Goal: Navigation & Orientation: Find specific page/section

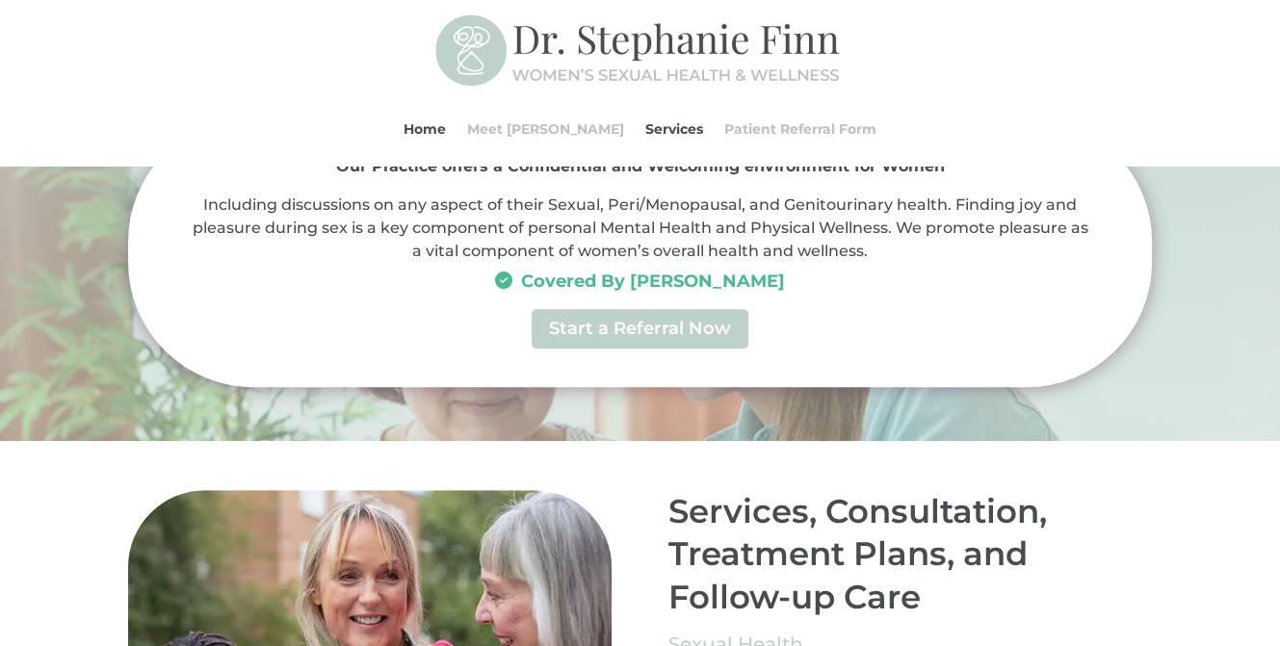
scroll to position [907, 0]
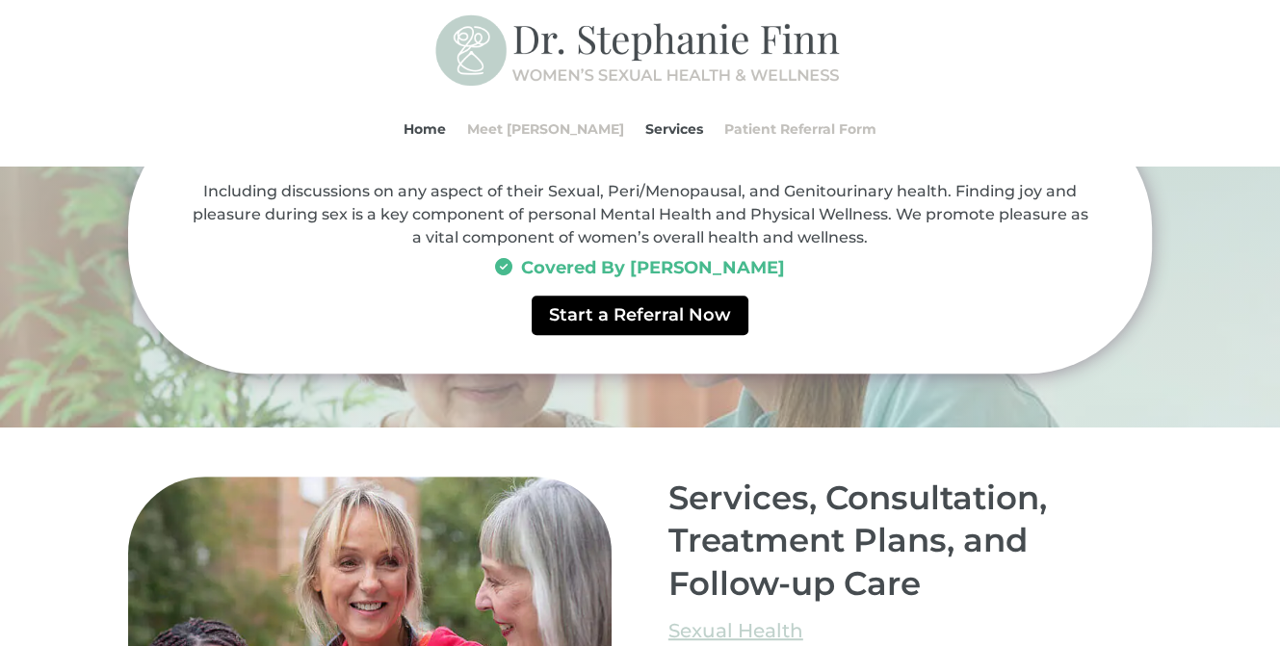
click at [643, 323] on link "Start a Referral Now" at bounding box center [640, 315] width 217 height 39
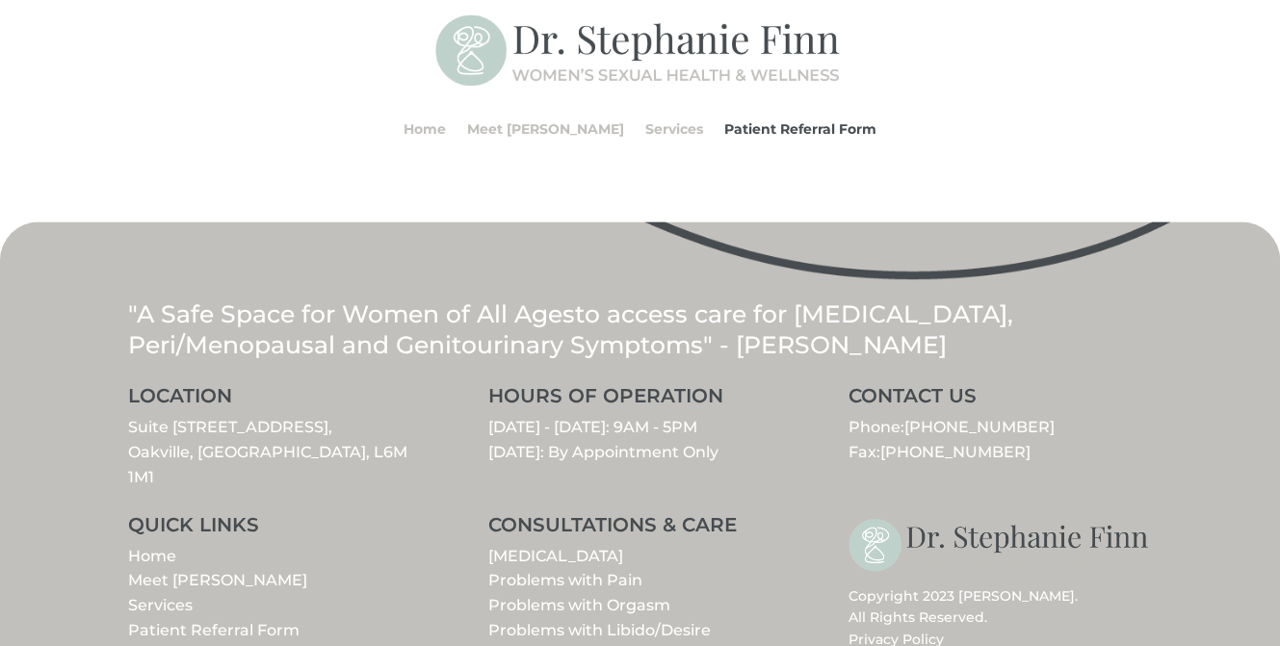
scroll to position [2598, 0]
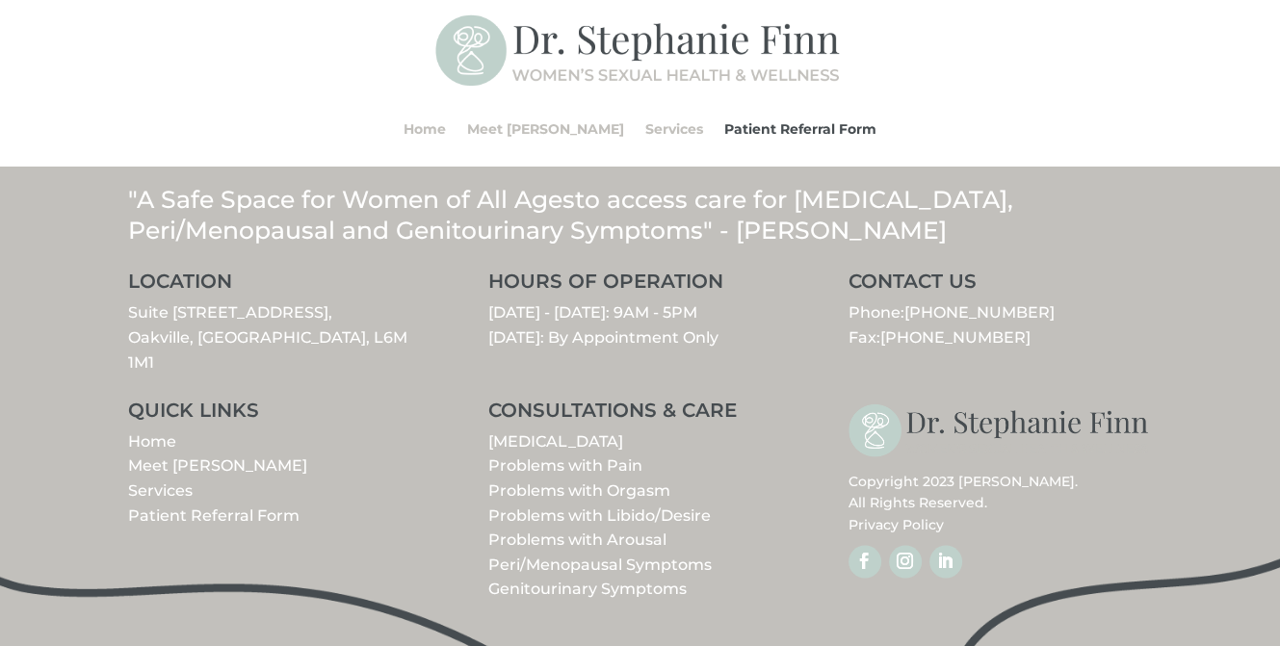
click at [151, 481] on link "Services" at bounding box center [160, 490] width 65 height 18
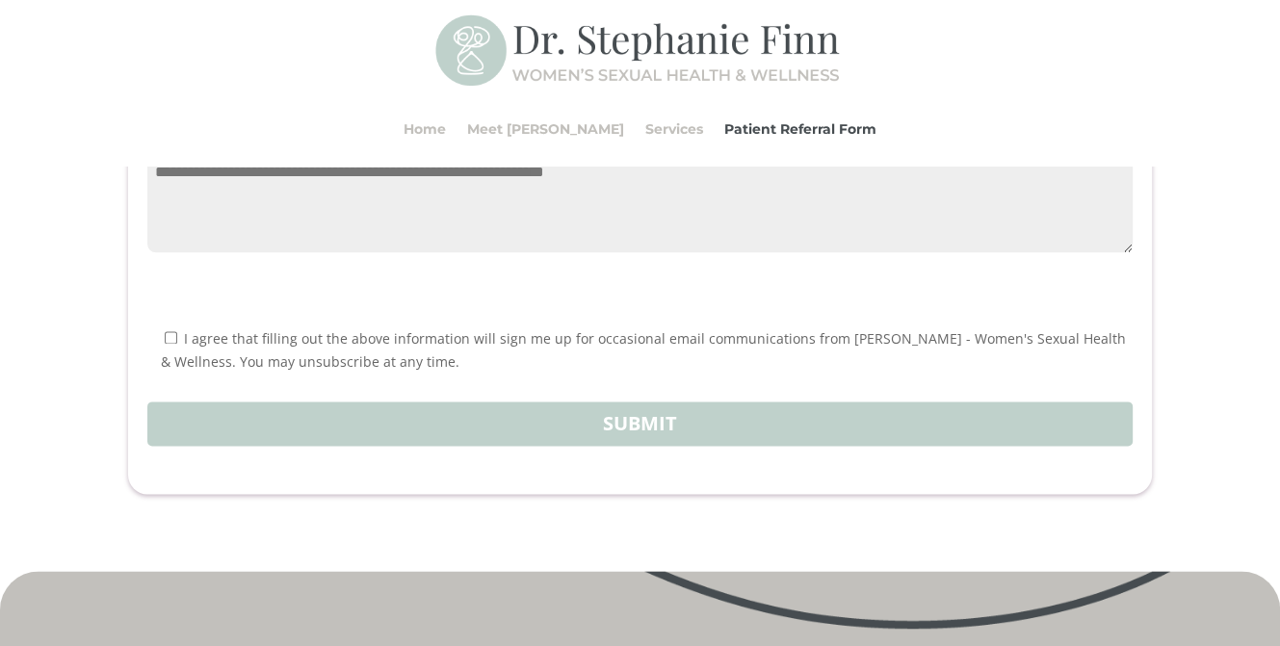
scroll to position [2119, 0]
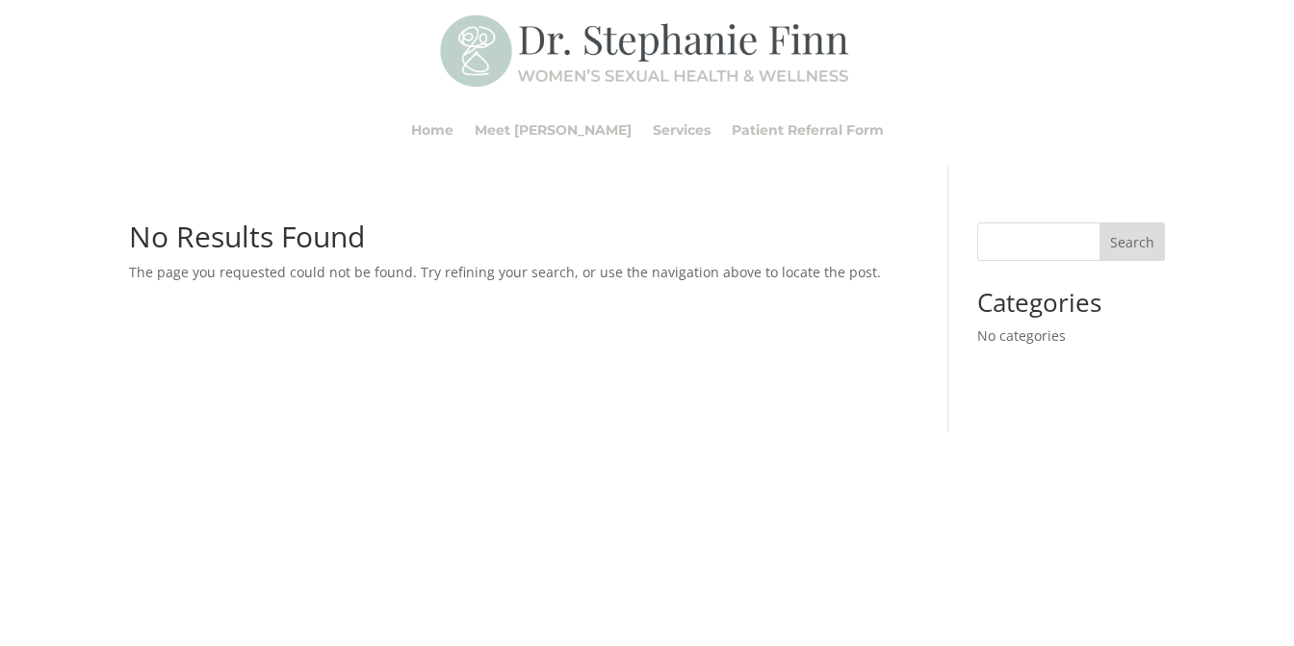
click at [542, 126] on link "Meet [PERSON_NAME]" at bounding box center [553, 129] width 157 height 73
